Goal: Transaction & Acquisition: Subscribe to service/newsletter

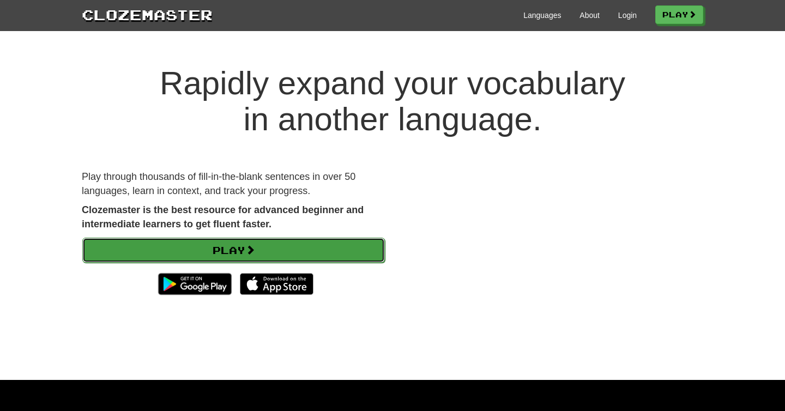
click at [316, 248] on link "Play" at bounding box center [233, 250] width 303 height 25
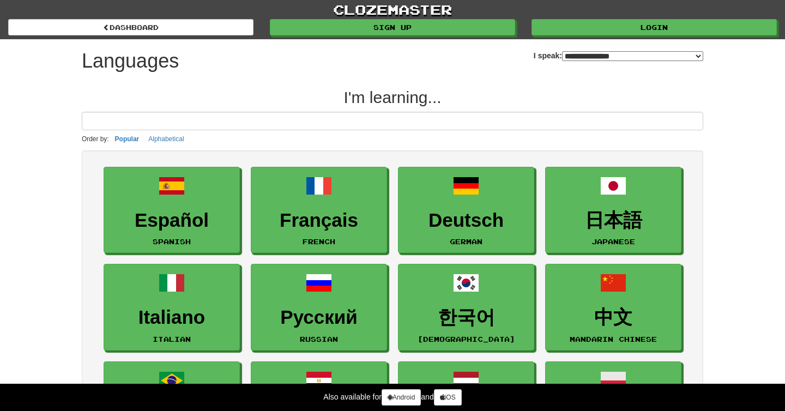
select select "*******"
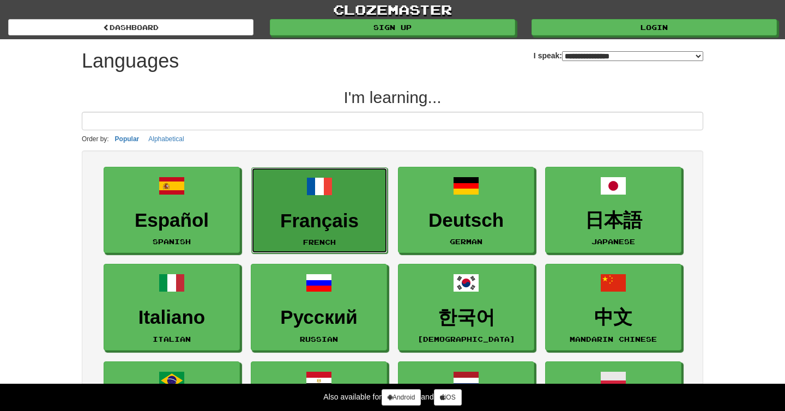
click at [326, 234] on link "Français French" at bounding box center [319, 210] width 136 height 87
